Goal: Navigation & Orientation: Find specific page/section

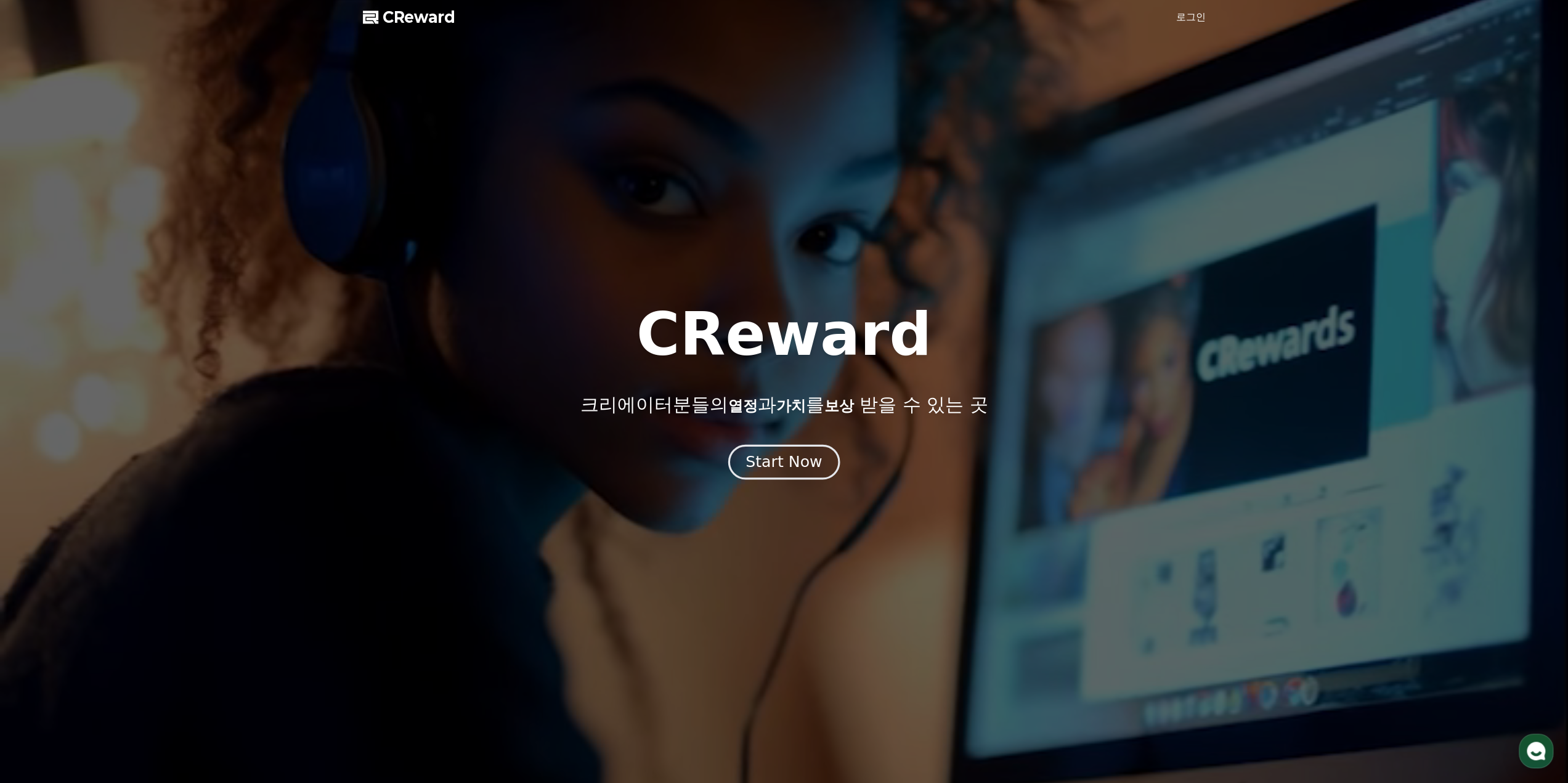
click at [792, 470] on div "Start Now" at bounding box center [784, 462] width 77 height 21
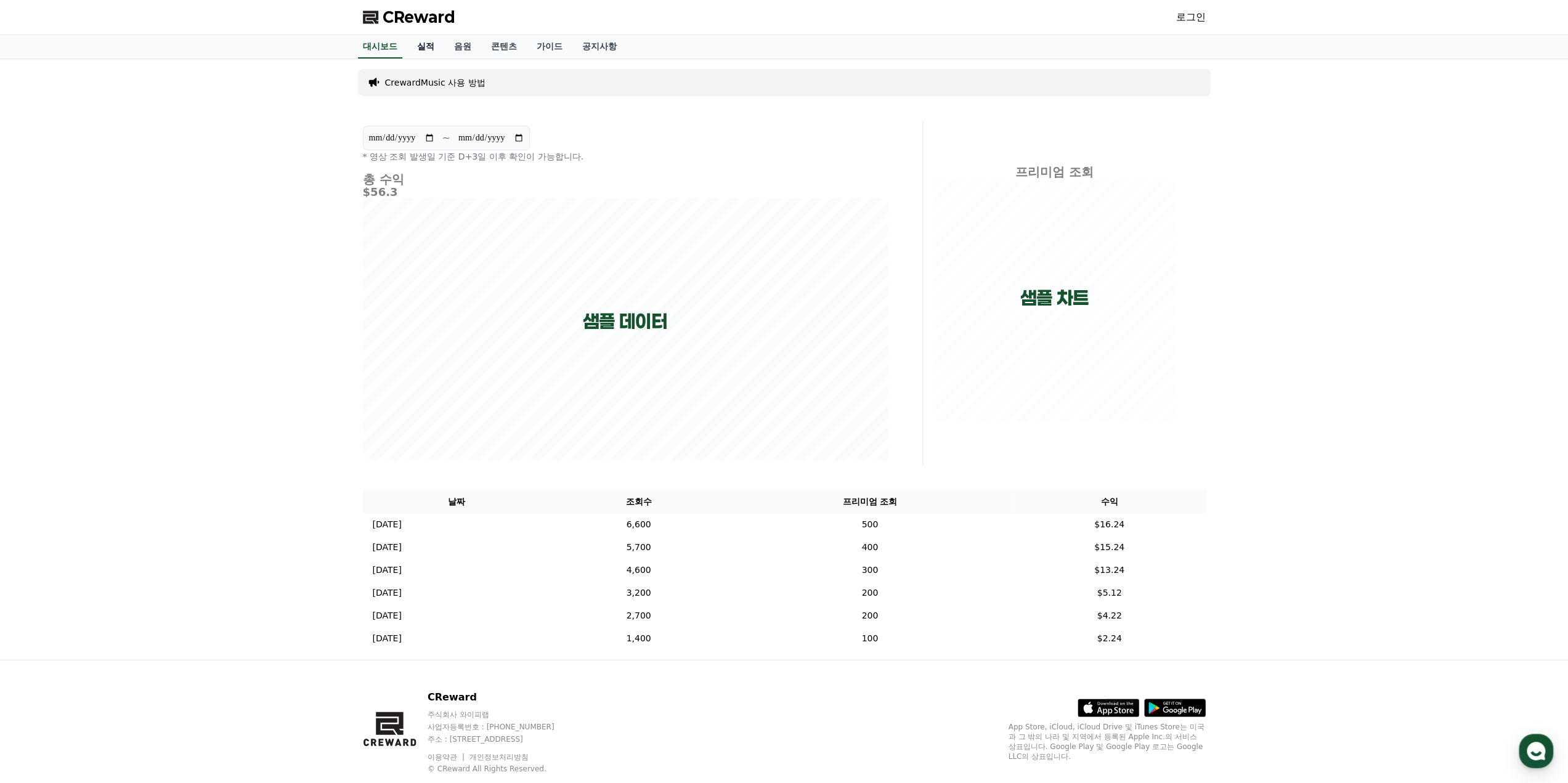
click at [427, 51] on link "실적" at bounding box center [426, 47] width 37 height 23
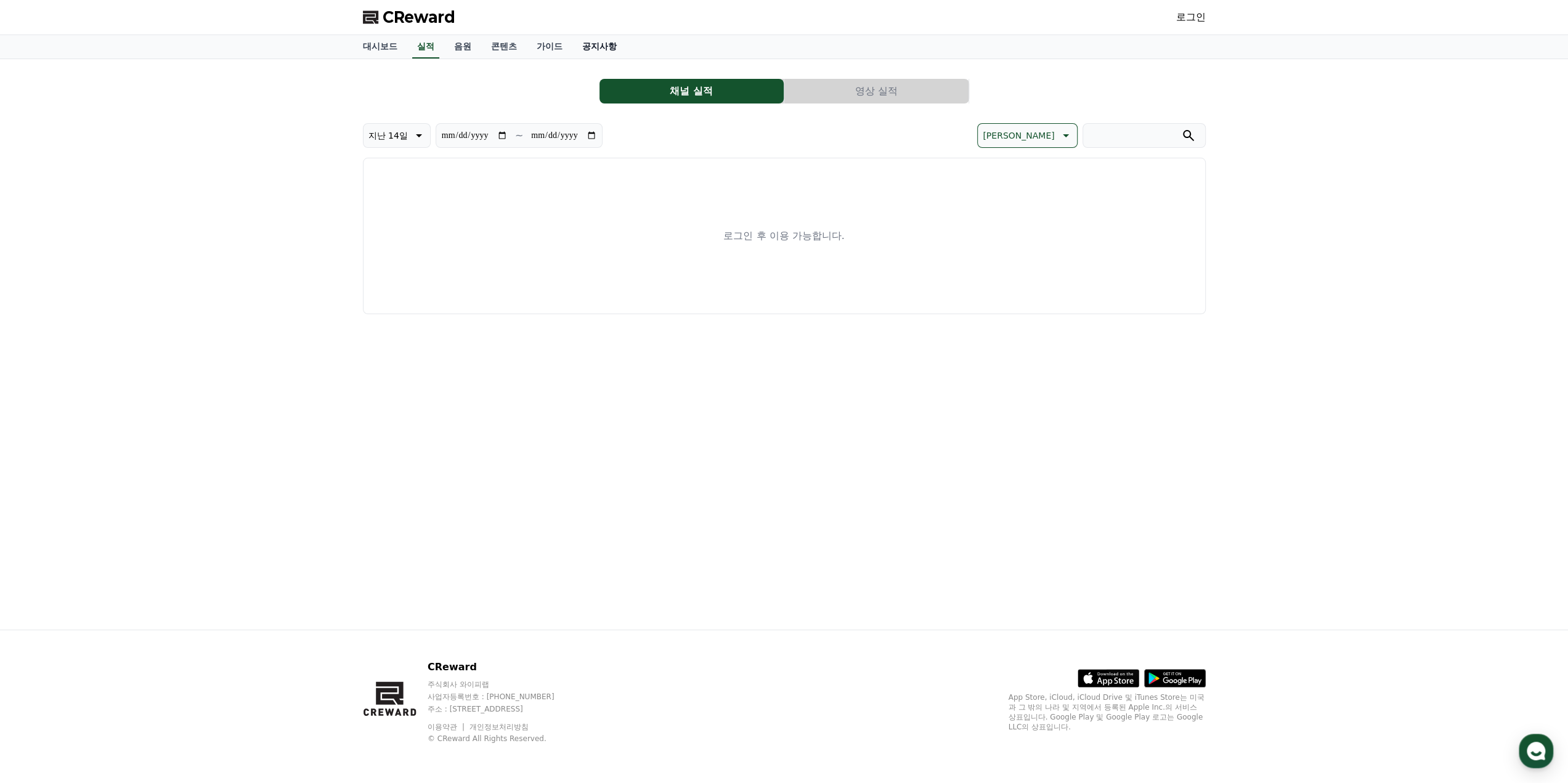
click at [604, 43] on link "공지사항" at bounding box center [600, 47] width 54 height 23
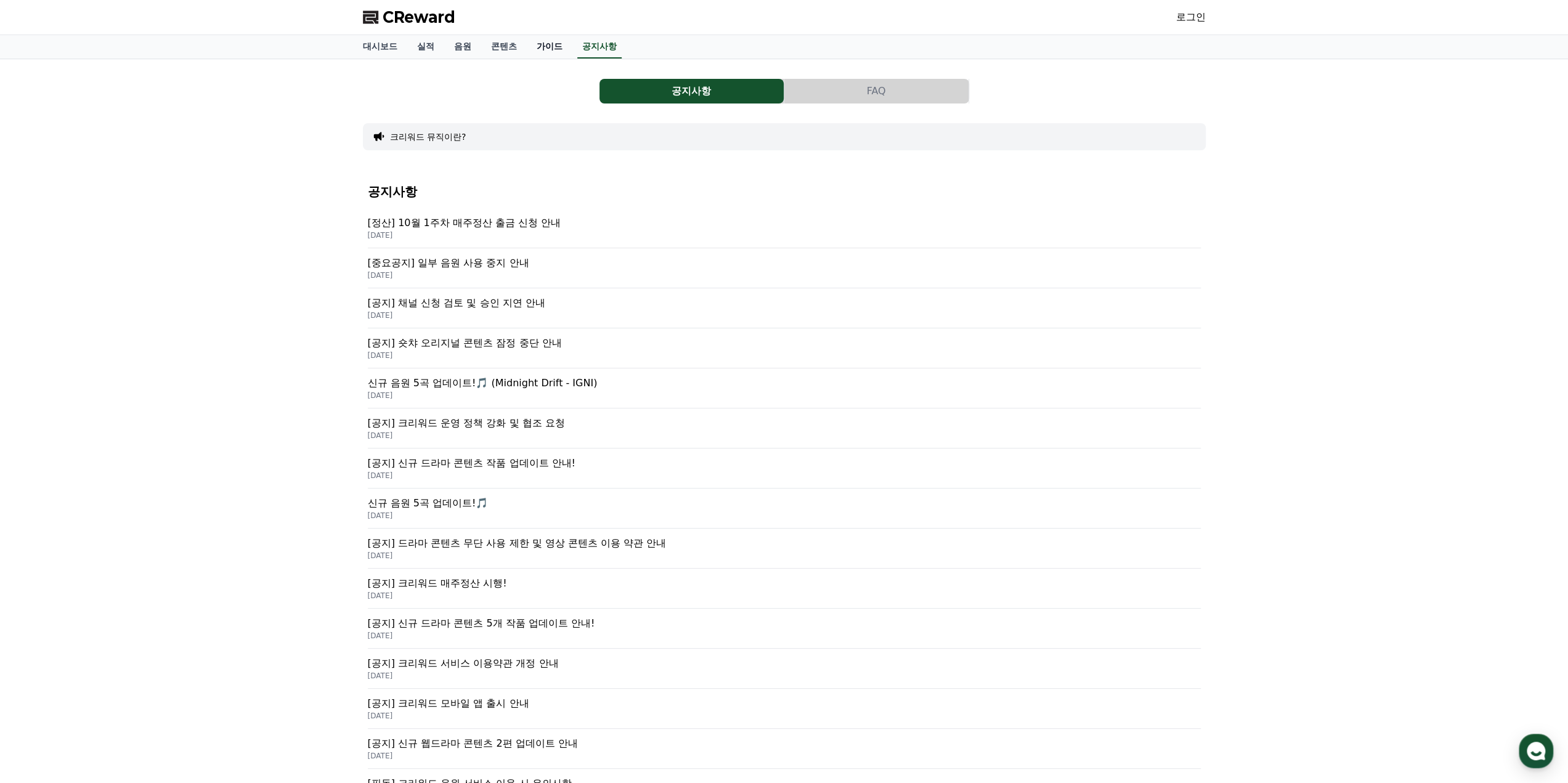
click at [556, 52] on link "가이드" at bounding box center [549, 47] width 45 height 23
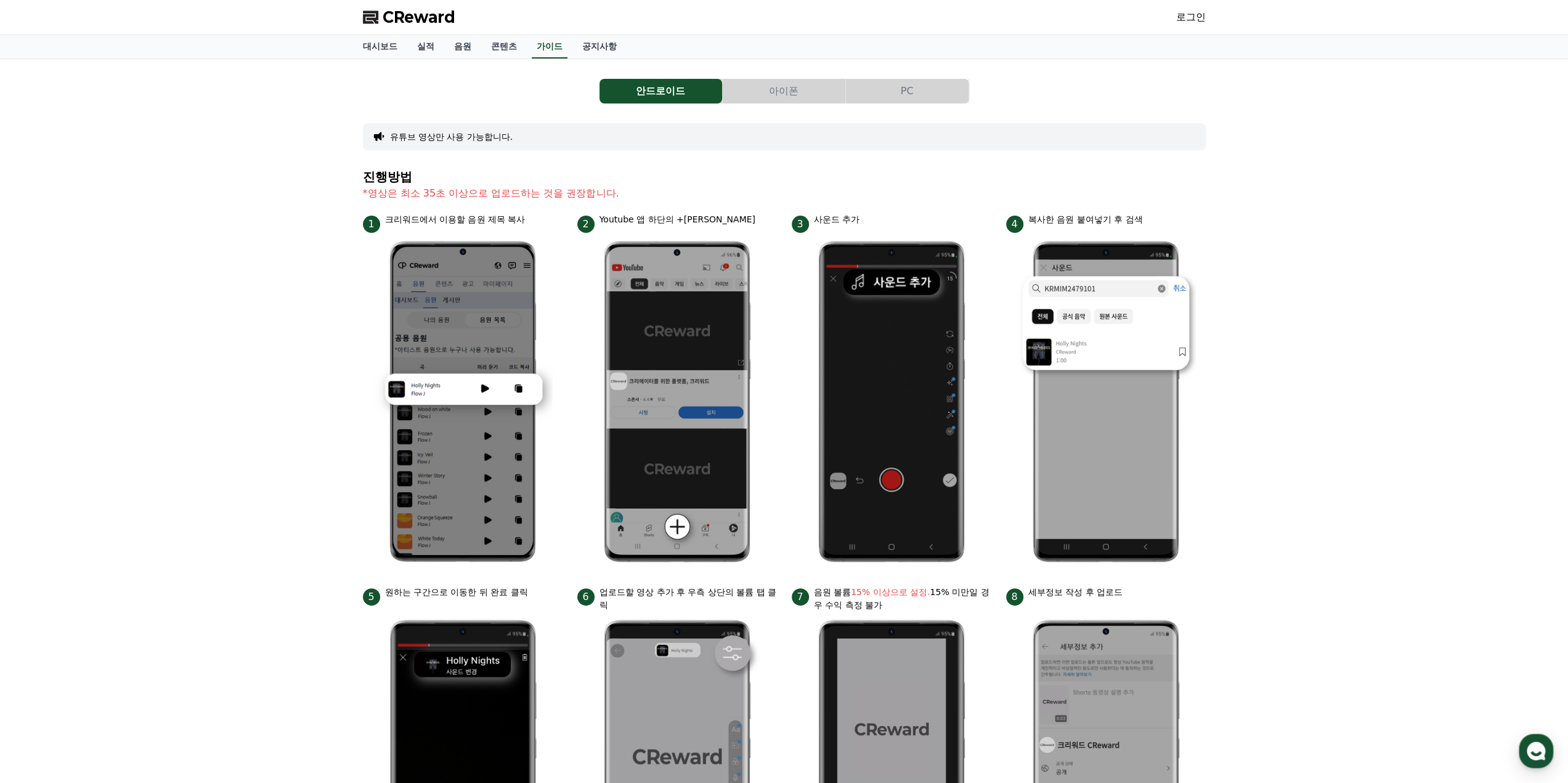
click at [883, 85] on button "PC" at bounding box center [907, 91] width 123 height 25
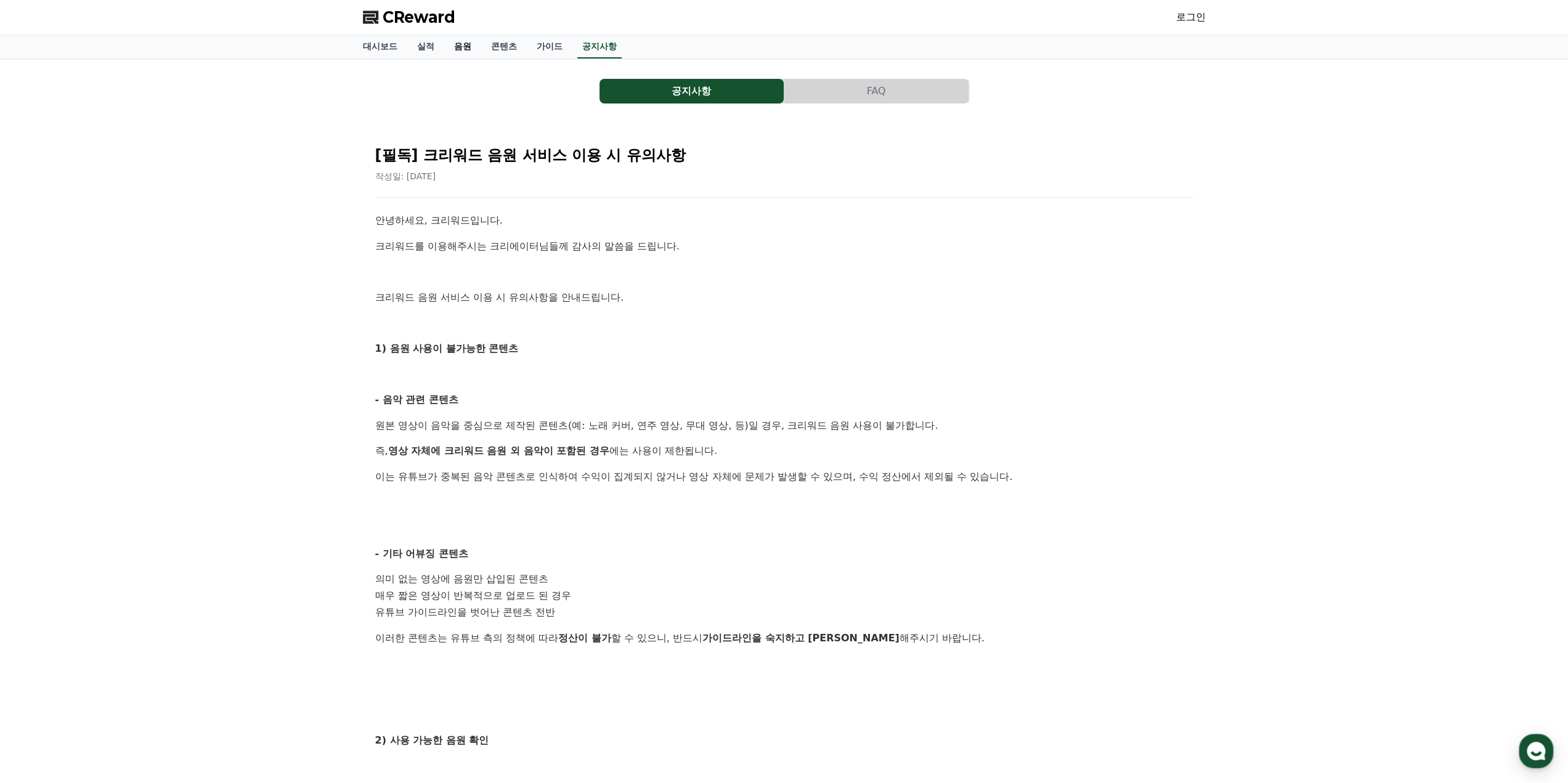
click at [466, 45] on link "음원" at bounding box center [463, 47] width 37 height 23
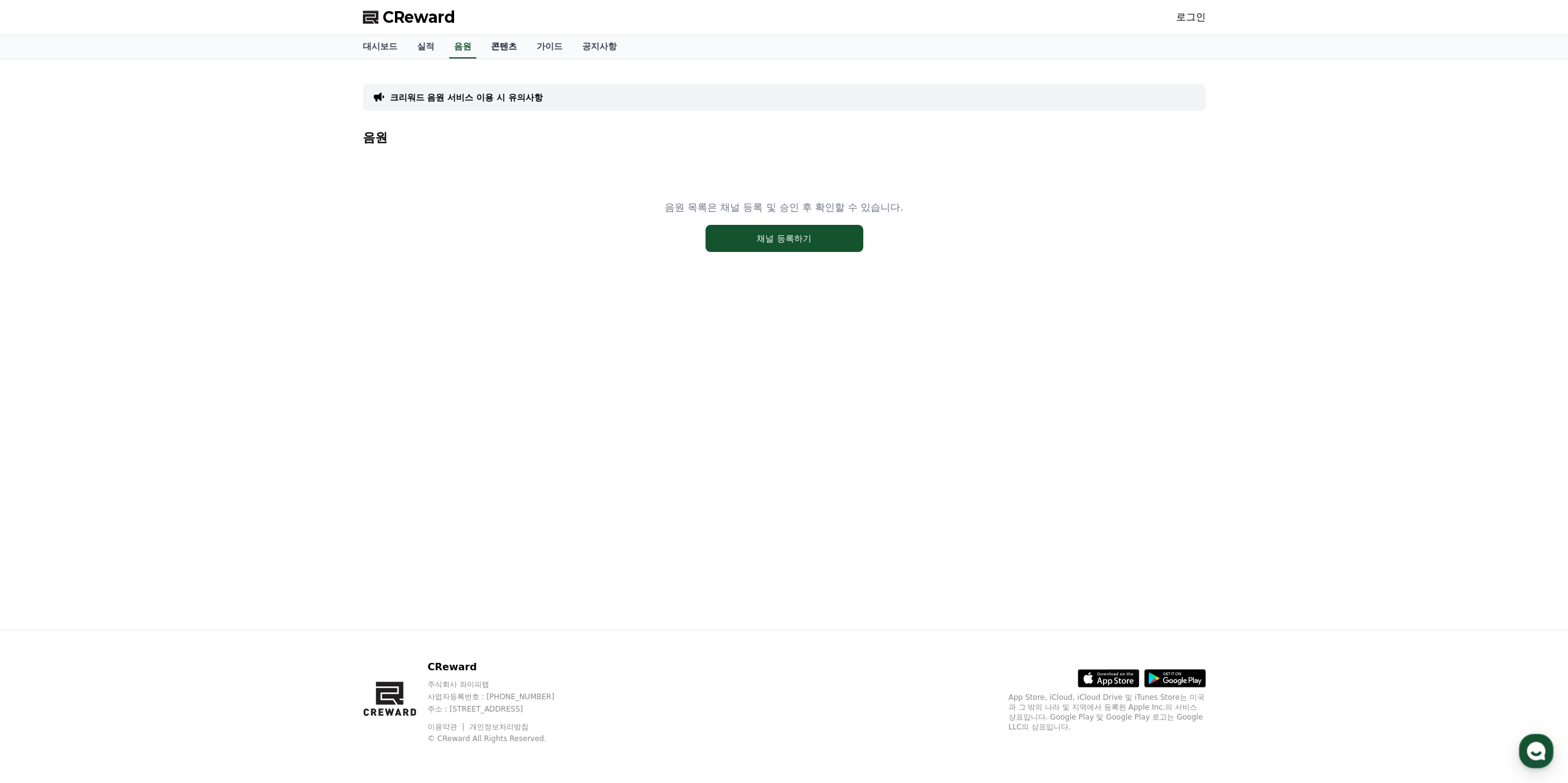
click at [498, 47] on link "콘텐츠" at bounding box center [504, 47] width 45 height 23
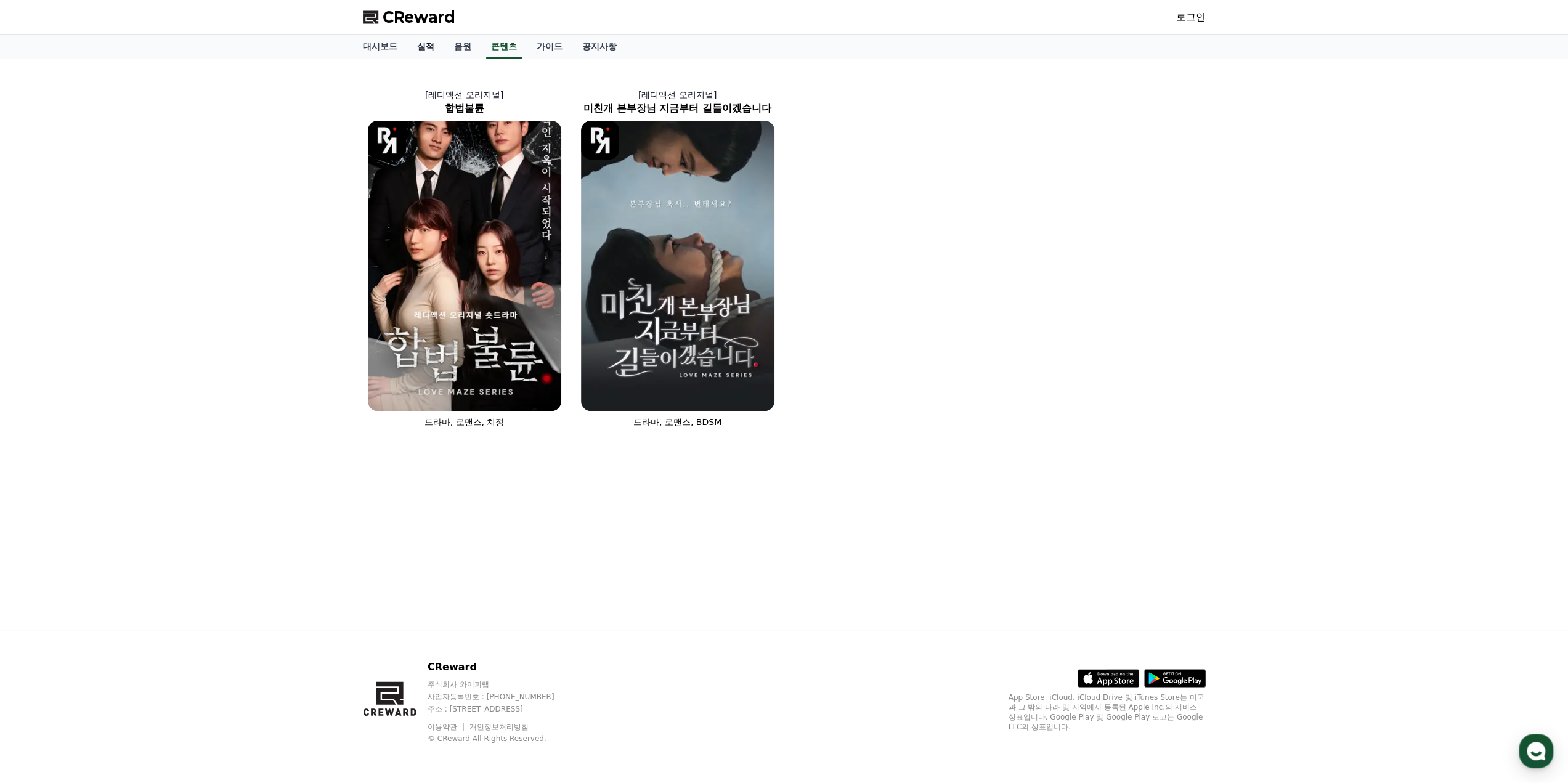
click at [426, 48] on link "실적" at bounding box center [426, 47] width 37 height 23
